Goal: Transaction & Acquisition: Book appointment/travel/reservation

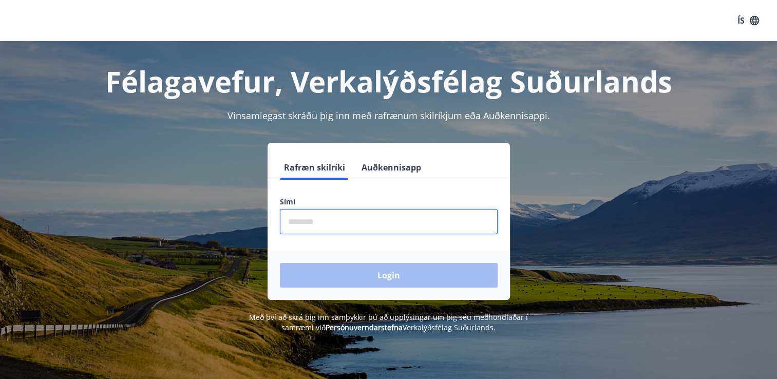
click at [423, 219] on input "phone" at bounding box center [389, 221] width 218 height 25
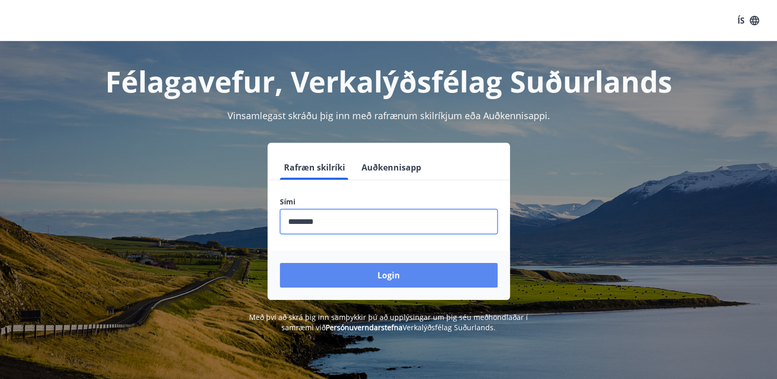
type input "********"
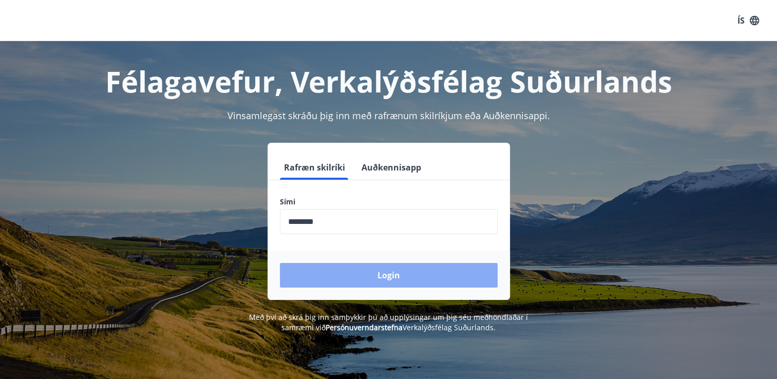
click at [416, 272] on button "Login" at bounding box center [389, 275] width 218 height 25
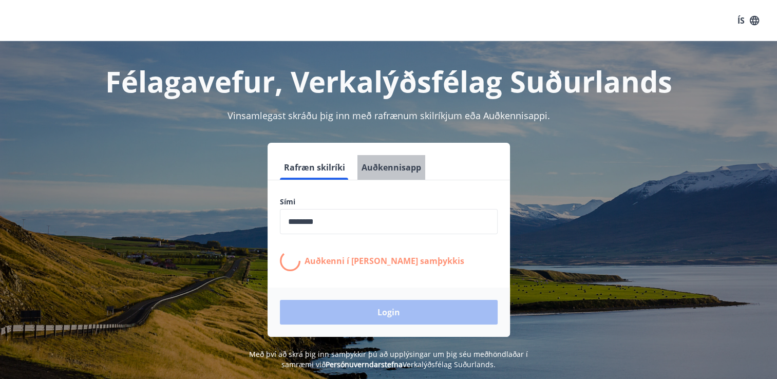
click at [414, 163] on button "Auðkennisapp" at bounding box center [391, 167] width 68 height 25
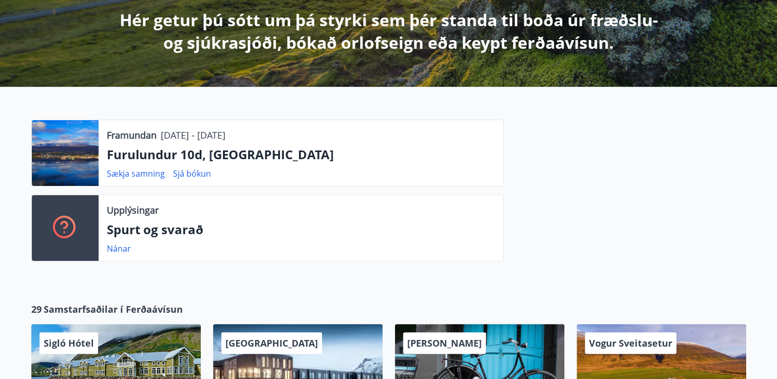
scroll to position [262, 0]
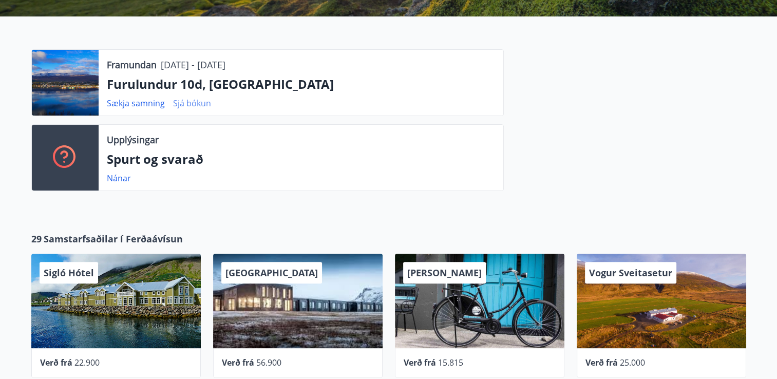
click at [192, 102] on link "Sjá bókun" at bounding box center [192, 103] width 38 height 11
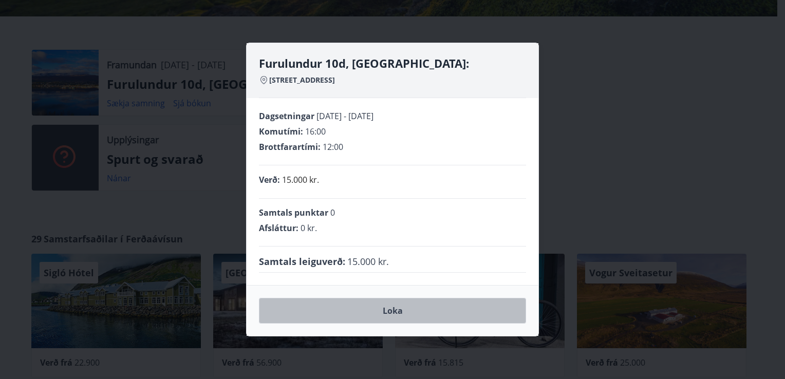
click at [390, 315] on button "Loka" at bounding box center [392, 311] width 267 height 26
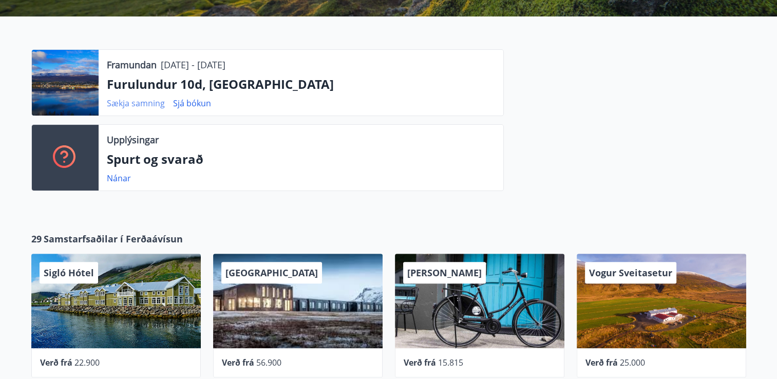
click at [141, 100] on link "Sækja samning" at bounding box center [136, 103] width 58 height 11
click at [724, 108] on div at bounding box center [625, 124] width 242 height 150
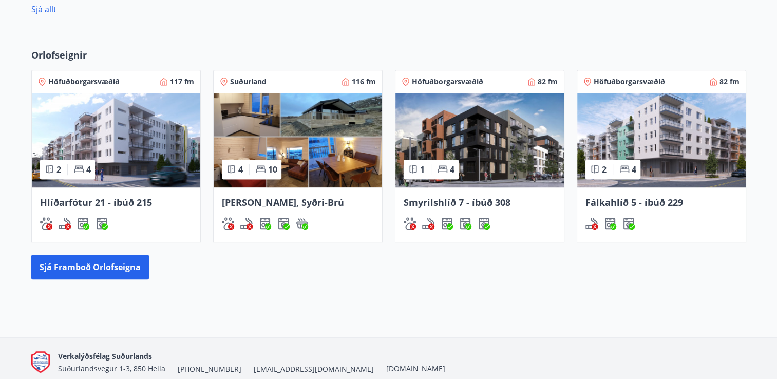
scroll to position [651, 0]
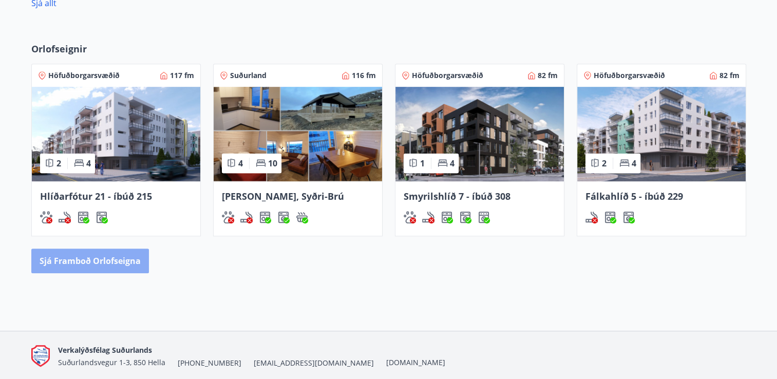
click at [136, 261] on button "Sjá framboð orlofseigna" at bounding box center [90, 261] width 118 height 25
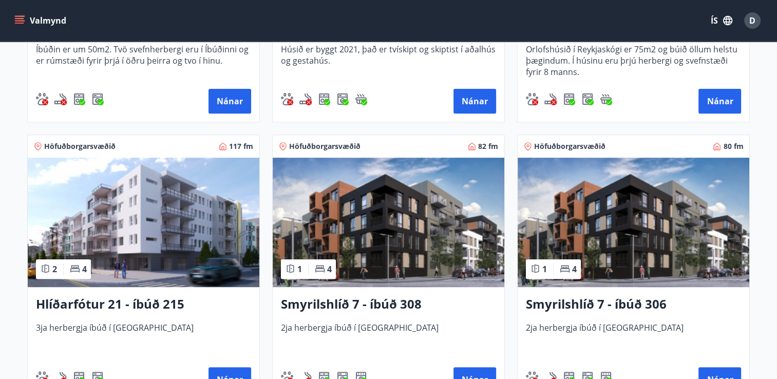
scroll to position [296, 0]
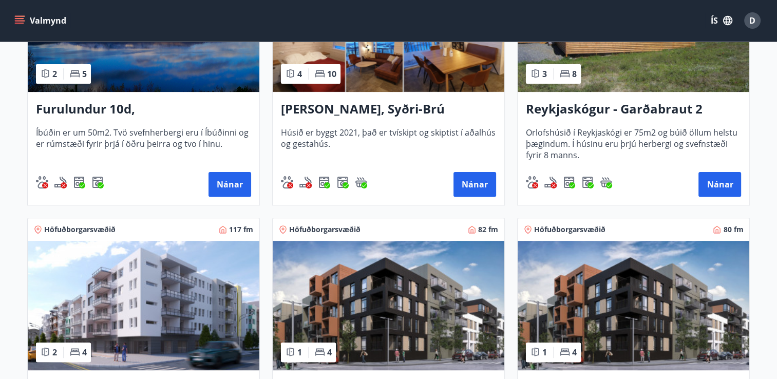
click at [177, 108] on h3 "Furulundur 10d, [GEOGRAPHIC_DATA]" at bounding box center [143, 109] width 215 height 18
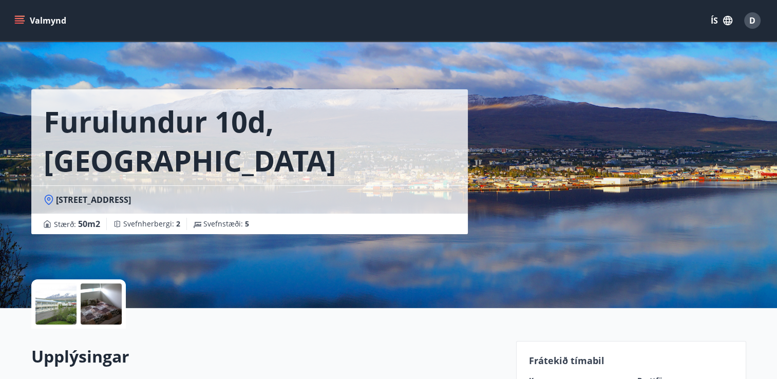
click at [106, 312] on div at bounding box center [101, 304] width 41 height 41
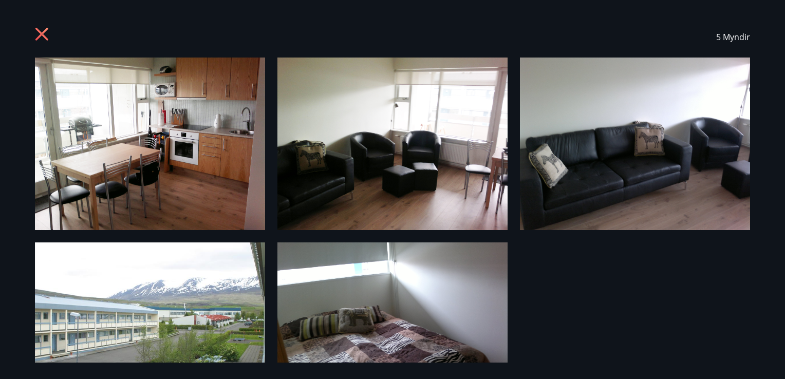
click at [82, 203] on img at bounding box center [150, 144] width 230 height 173
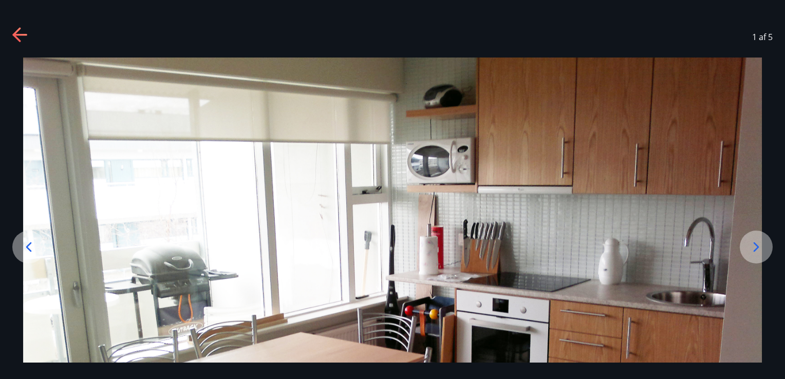
click at [761, 237] on div at bounding box center [756, 247] width 33 height 33
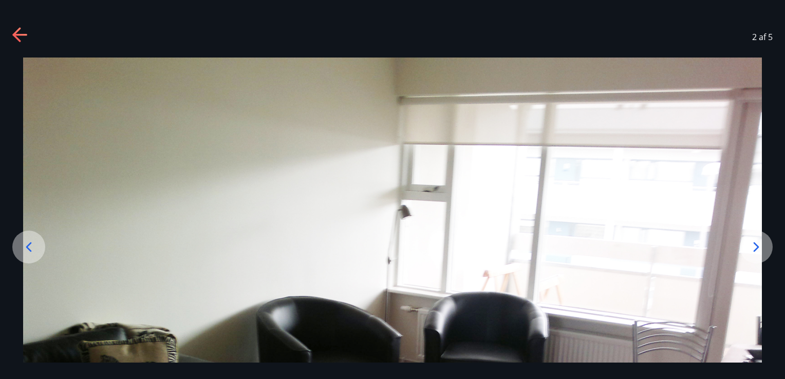
click at [761, 237] on div at bounding box center [756, 247] width 33 height 33
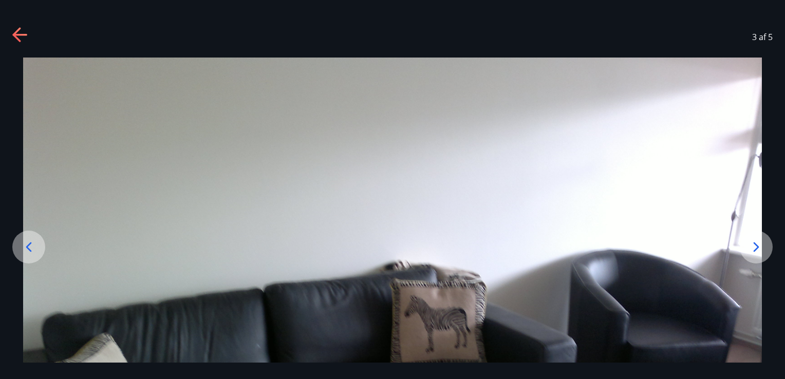
click at [761, 237] on div at bounding box center [756, 247] width 33 height 33
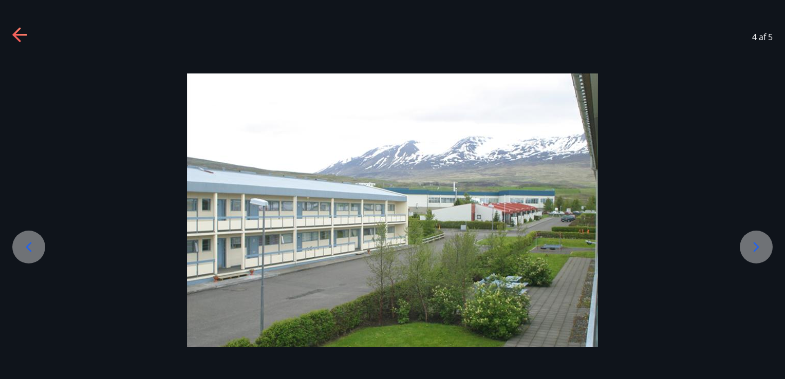
click at [761, 237] on div at bounding box center [756, 247] width 33 height 33
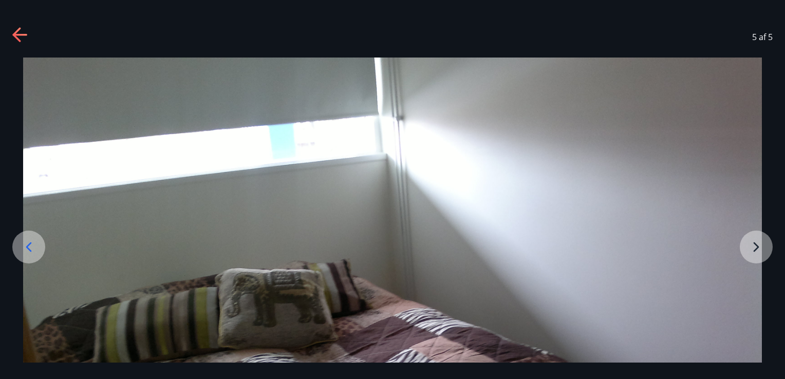
click at [761, 237] on img at bounding box center [392, 335] width 739 height 554
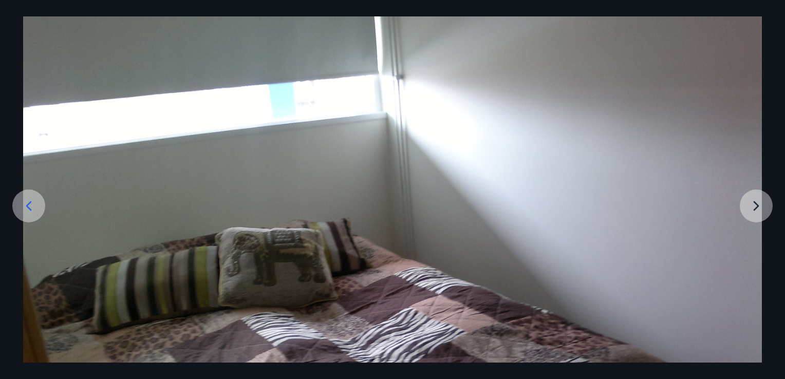
click at [32, 209] on icon at bounding box center [29, 206] width 16 height 16
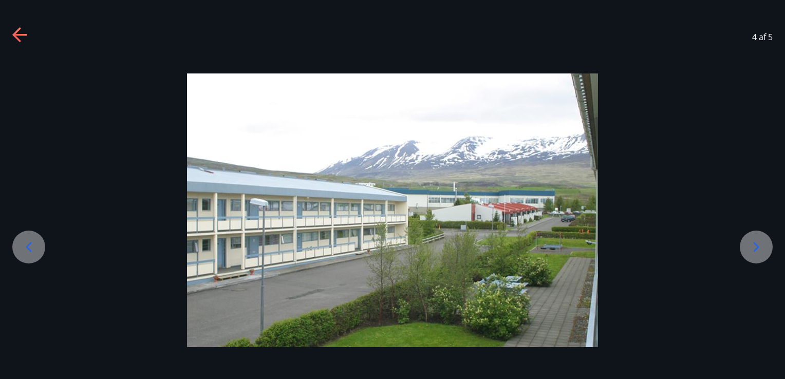
scroll to position [0, 0]
click at [32, 209] on div at bounding box center [392, 210] width 785 height 305
click at [25, 244] on icon at bounding box center [29, 247] width 16 height 16
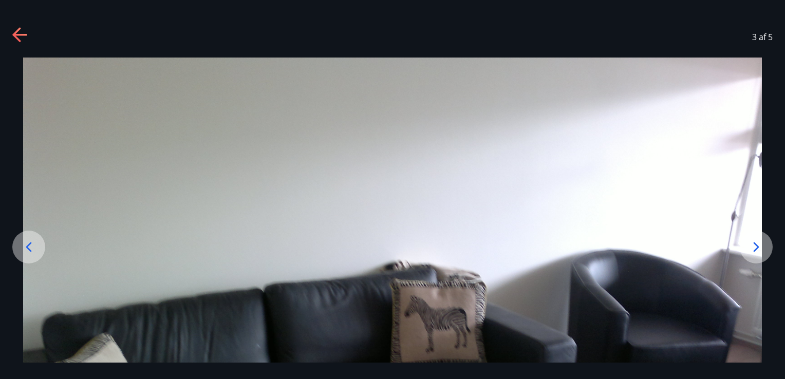
click at [25, 244] on icon at bounding box center [29, 247] width 16 height 16
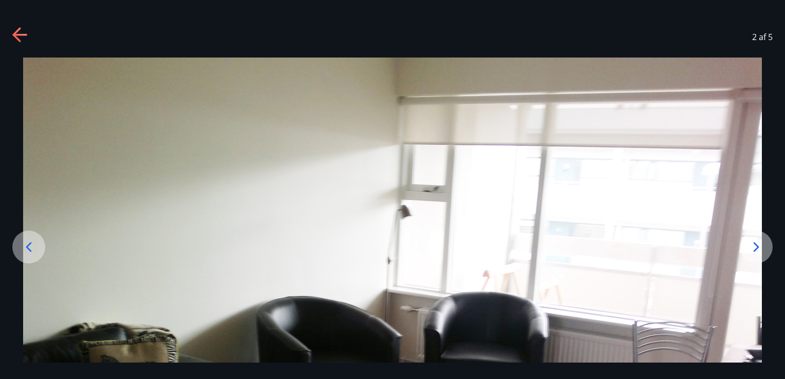
click at [26, 243] on icon at bounding box center [29, 247] width 16 height 16
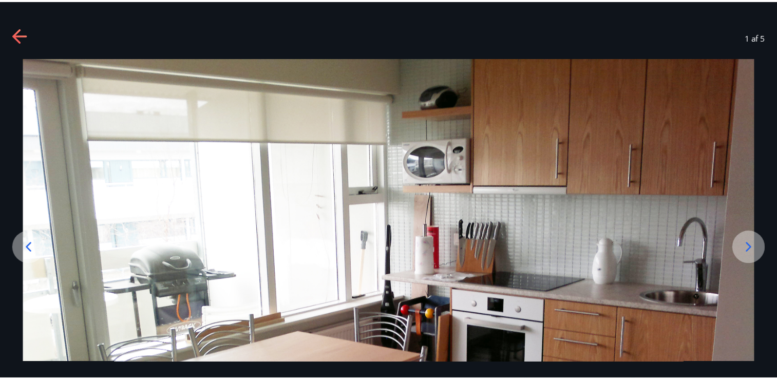
scroll to position [112, 0]
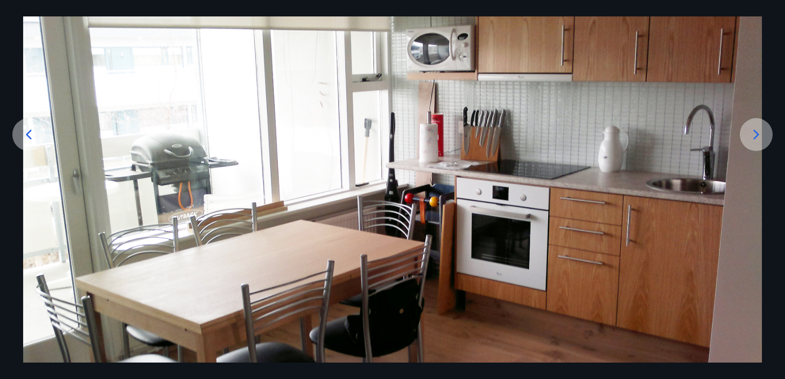
click at [29, 127] on icon at bounding box center [29, 134] width 16 height 16
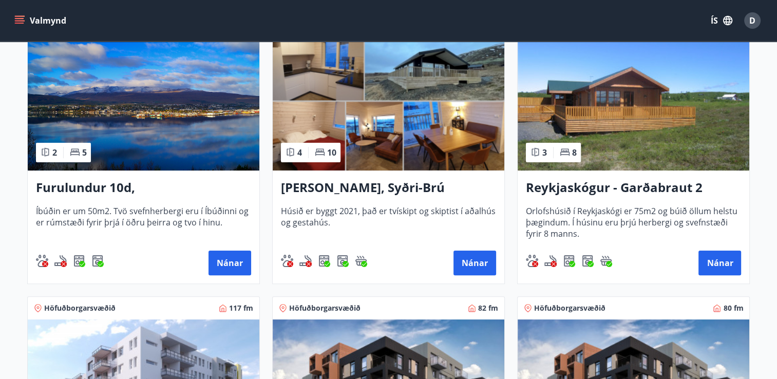
scroll to position [226, 0]
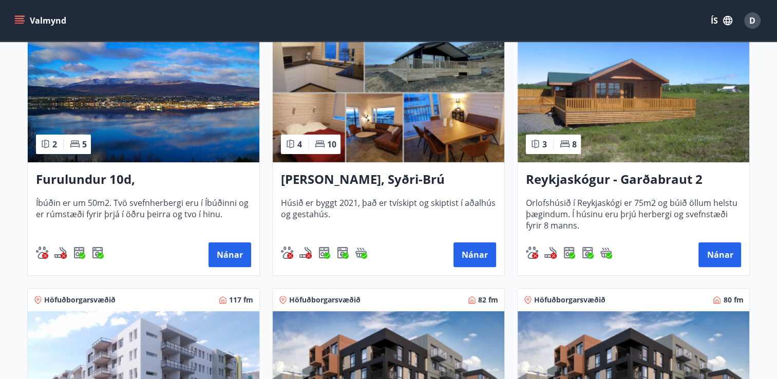
click at [168, 190] on div "Furulundur 10d, [GEOGRAPHIC_DATA] Íbúðin er um 50m2. Tvö svefnherbergi eru í Íb…" at bounding box center [144, 218] width 232 height 113
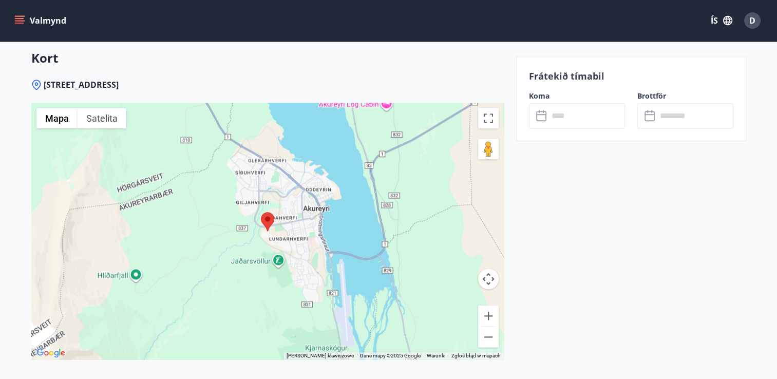
scroll to position [1050, 0]
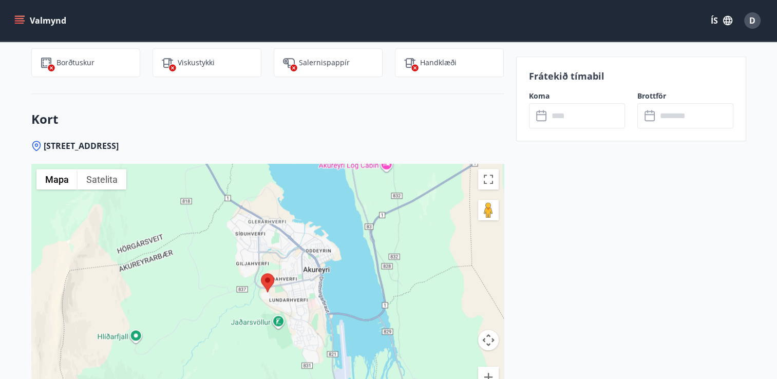
click at [131, 341] on div at bounding box center [267, 292] width 473 height 257
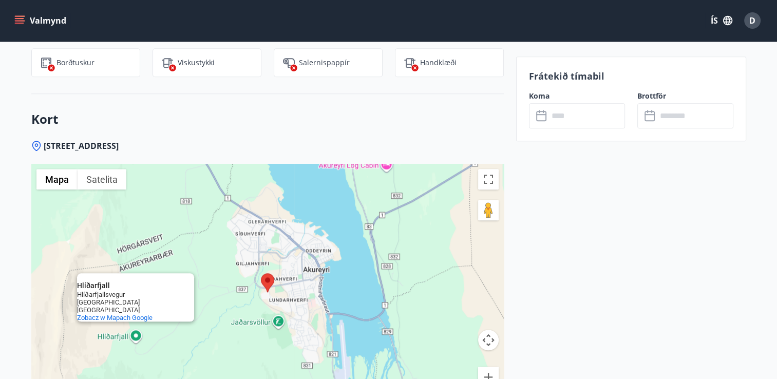
click at [105, 335] on div "Hlíðarfjall Hlíðarfjall Hlíðarfjallsvegur 601 [GEOGRAPHIC_DATA] [GEOGRAPHIC_DAT…" at bounding box center [267, 292] width 473 height 257
click at [107, 319] on span "Zobacz w Mapach Google" at bounding box center [114, 318] width 75 height 8
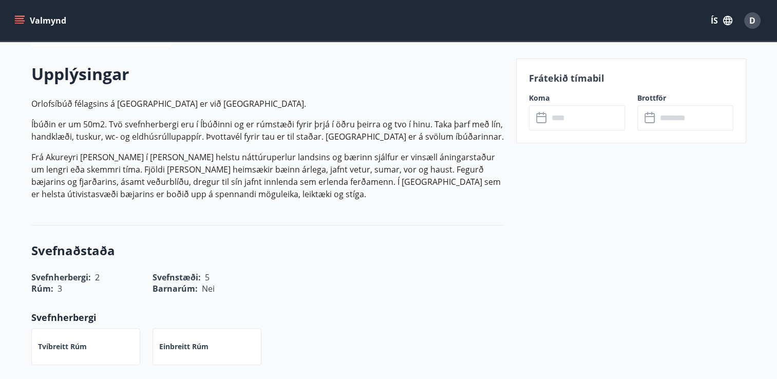
scroll to position [0, 0]
